Goal: Book appointment/travel/reservation

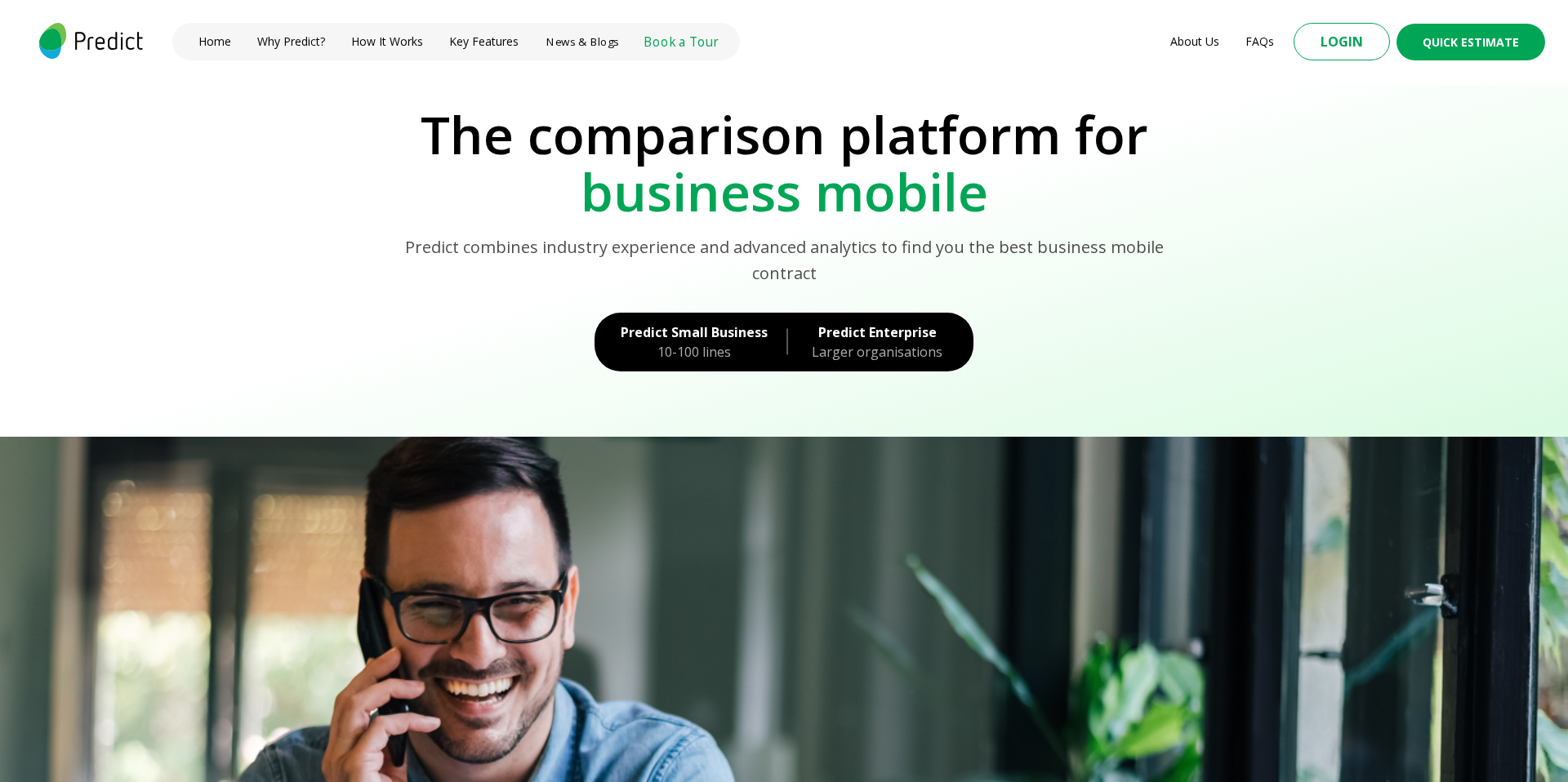
click at [668, 46] on link "Book a Tour" at bounding box center [681, 41] width 74 height 18
click at [662, 41] on link "Book a Tour" at bounding box center [680, 41] width 67 height 16
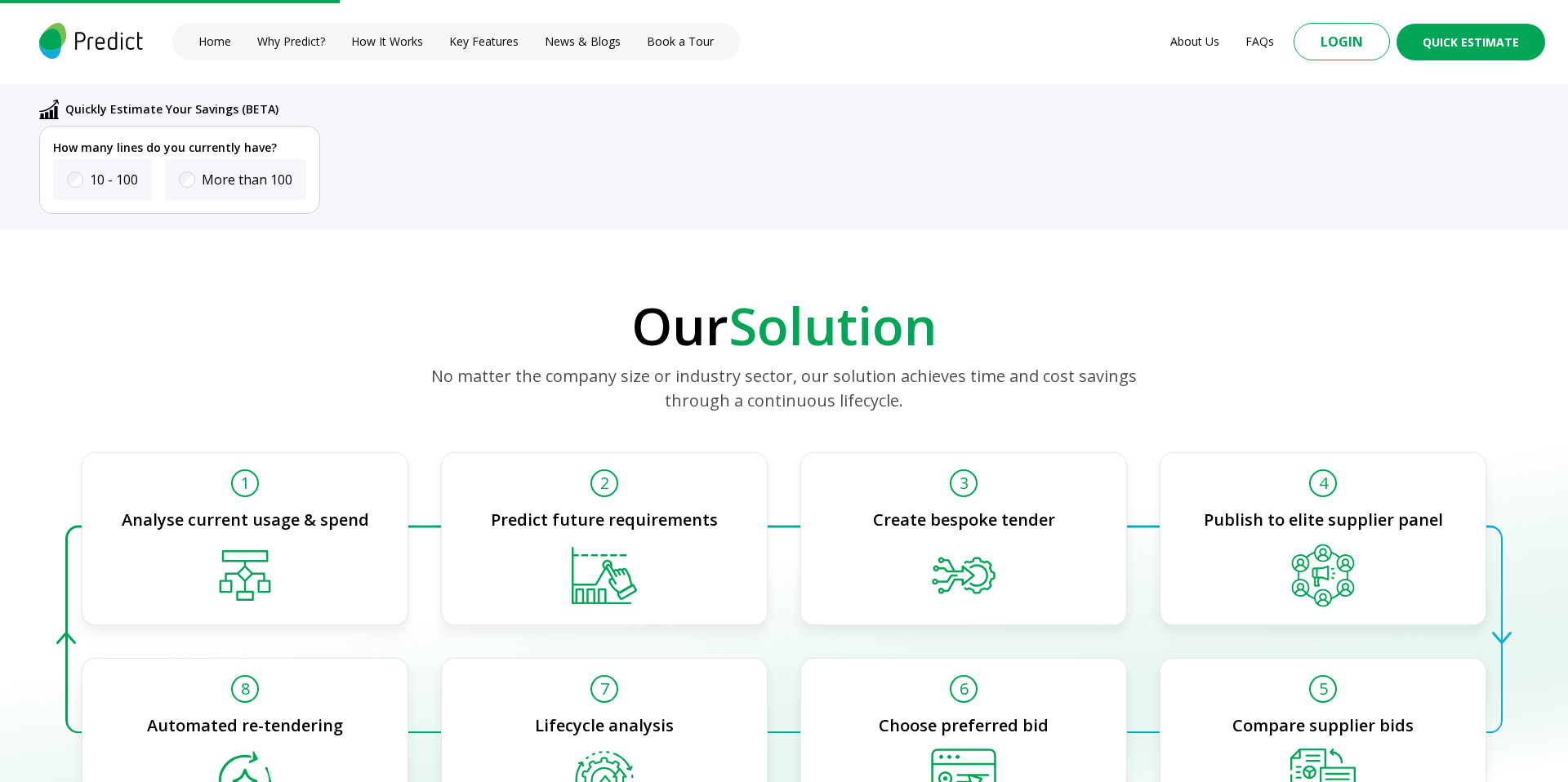
scroll to position [2670, 0]
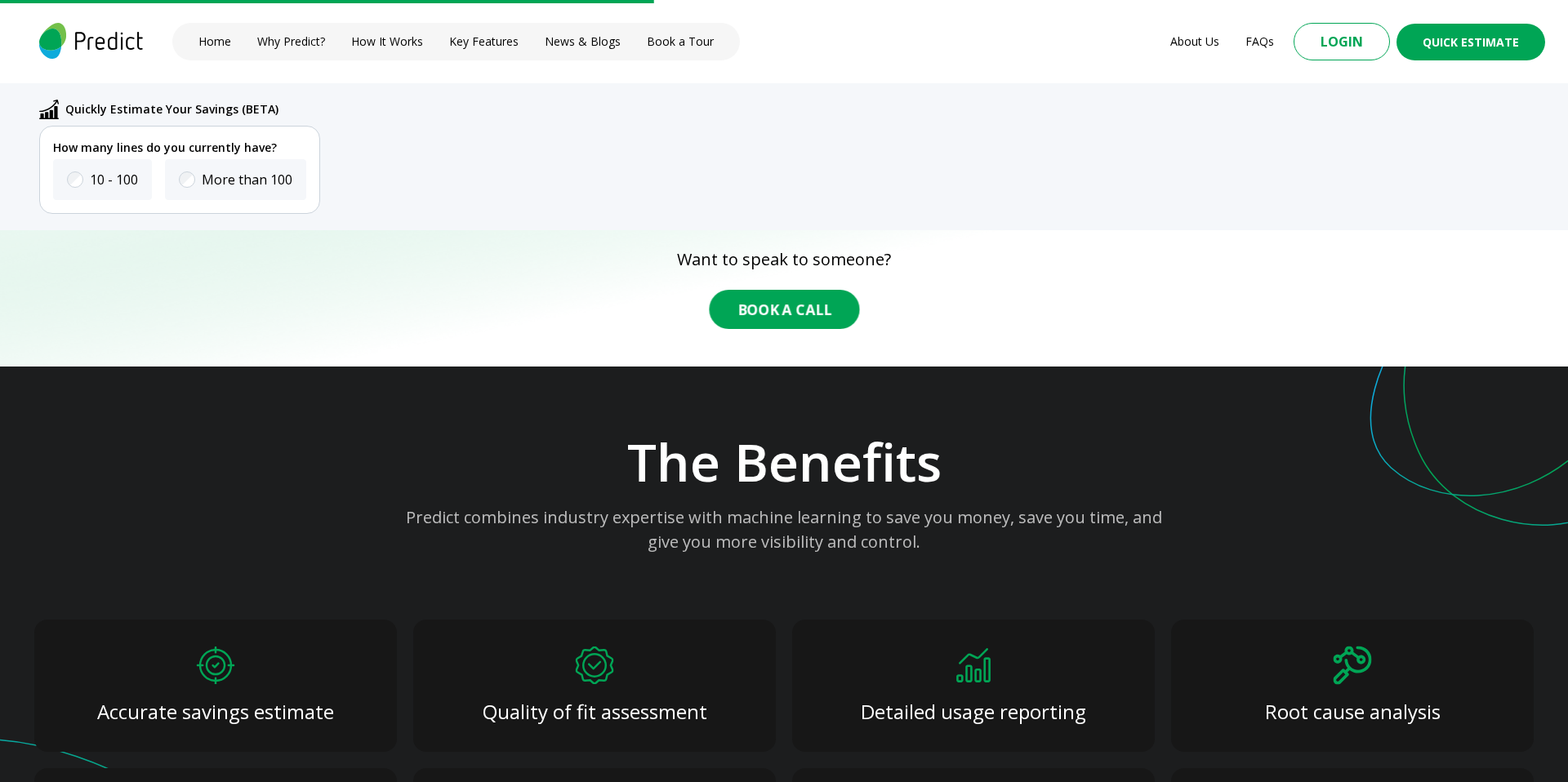
click at [783, 305] on button "Book A Call" at bounding box center [784, 310] width 150 height 39
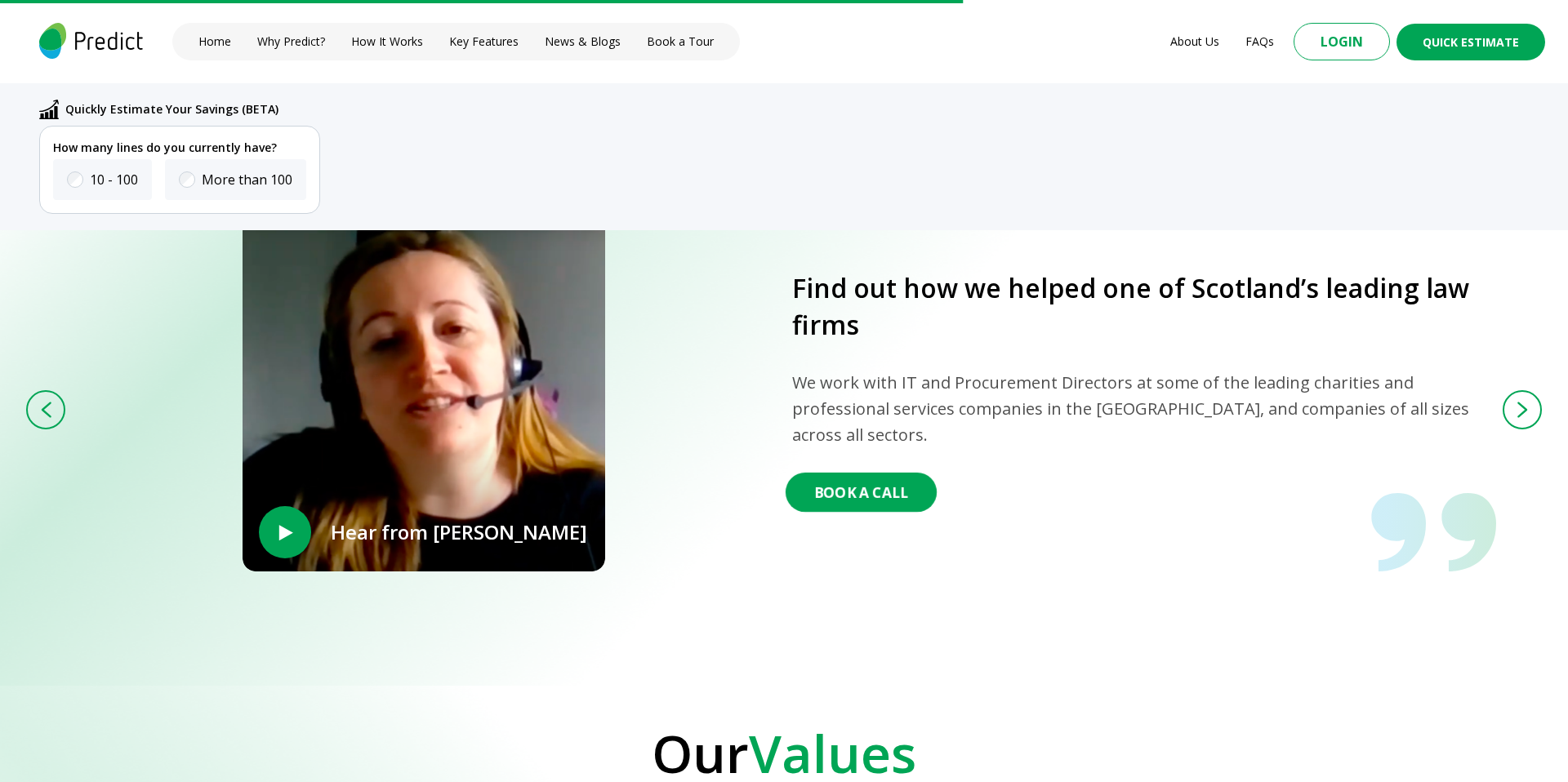
click at [863, 481] on button "Book A Call" at bounding box center [861, 492] width 151 height 39
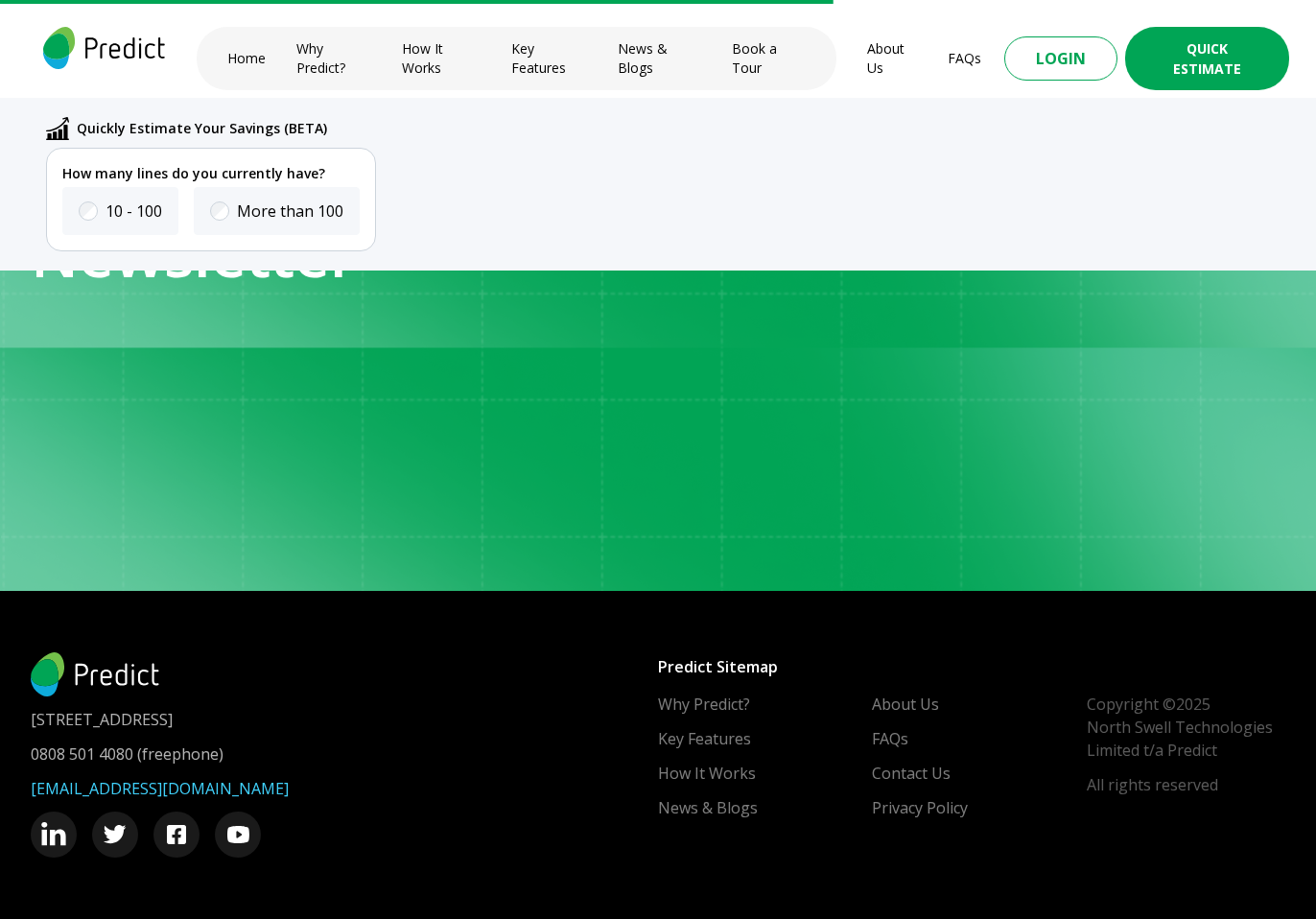
scroll to position [4939, 0]
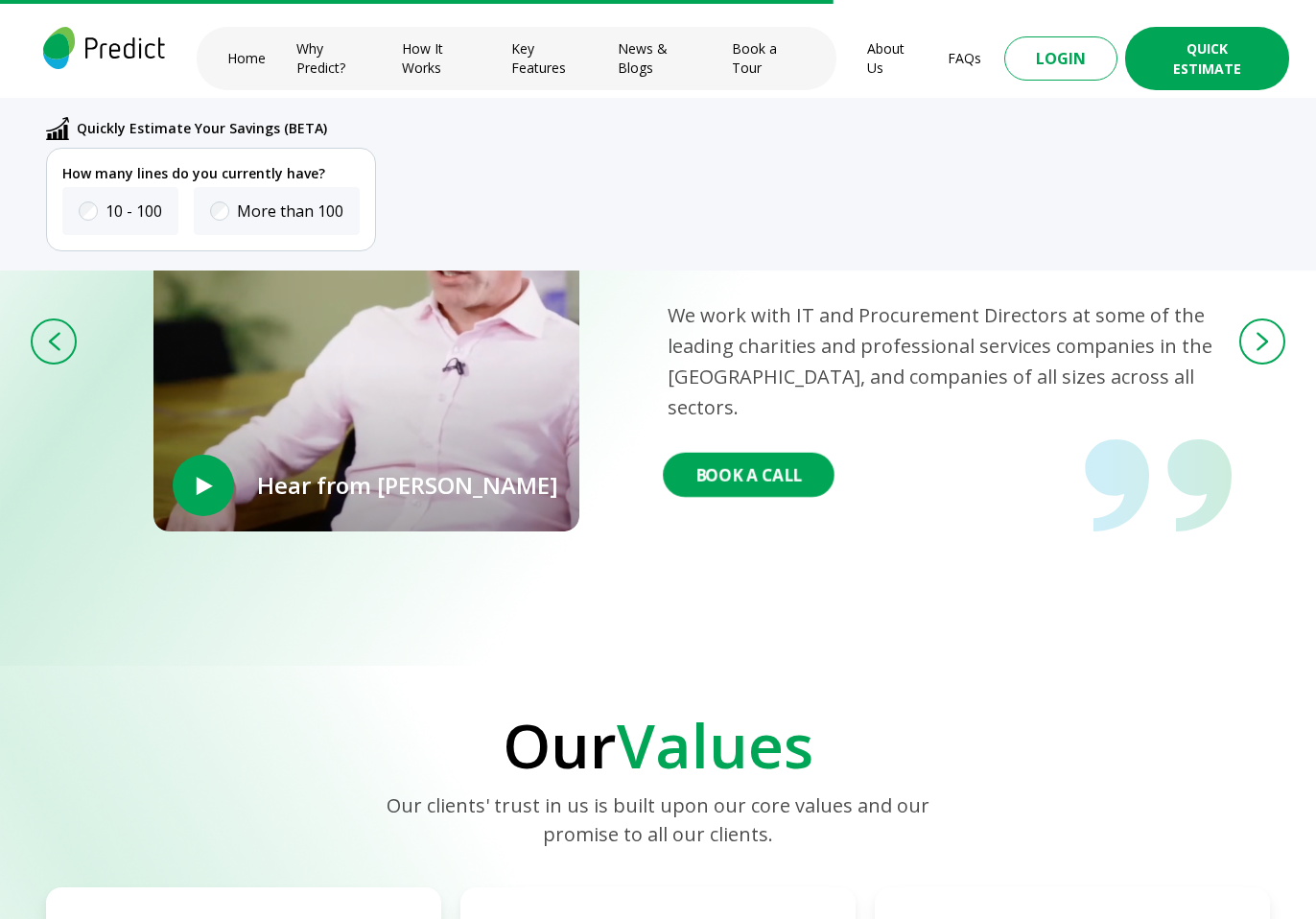
click at [765, 472] on button "Book A Call" at bounding box center [748, 475] width 171 height 45
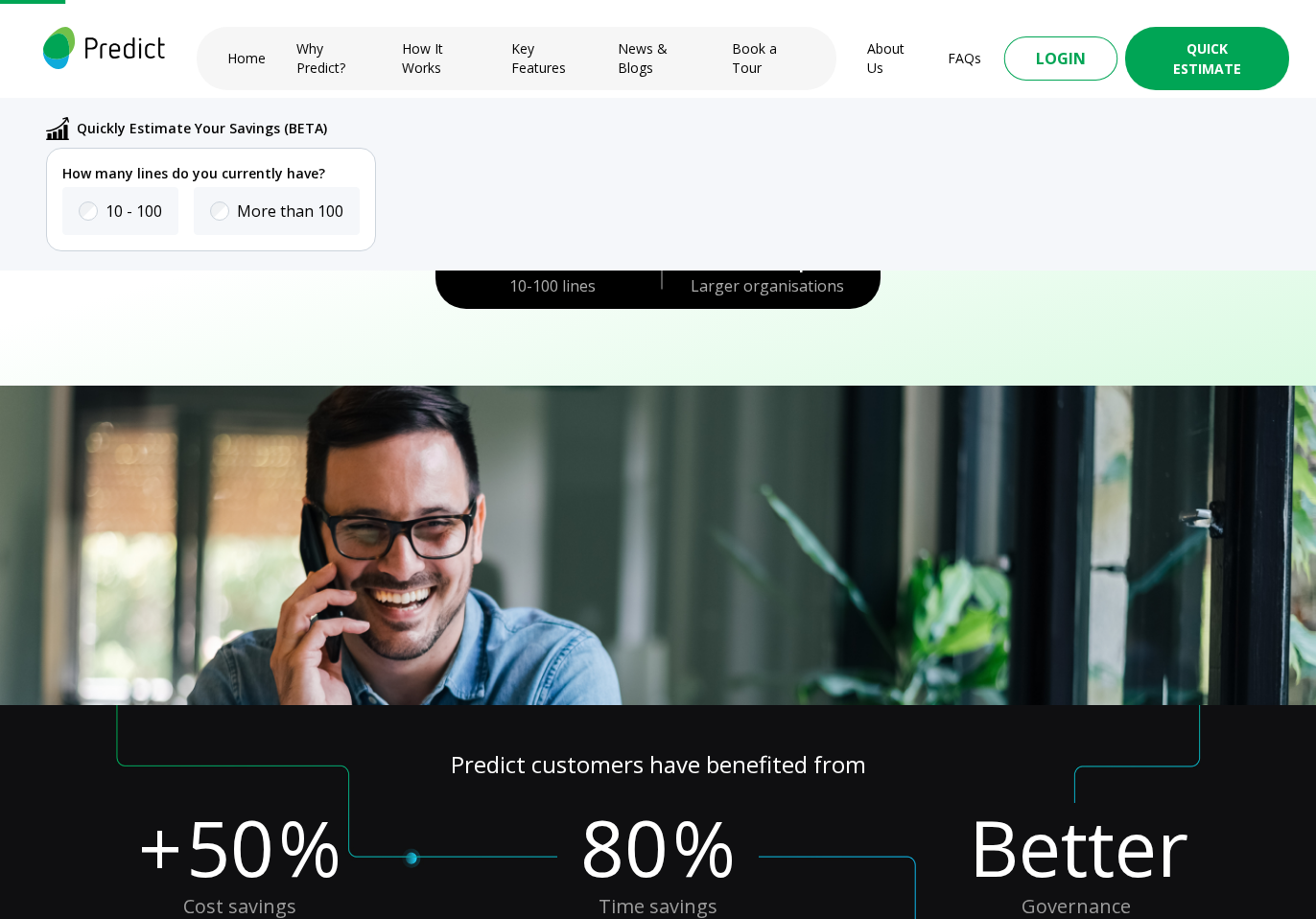
scroll to position [188, 0]
